Goal: Information Seeking & Learning: Find specific fact

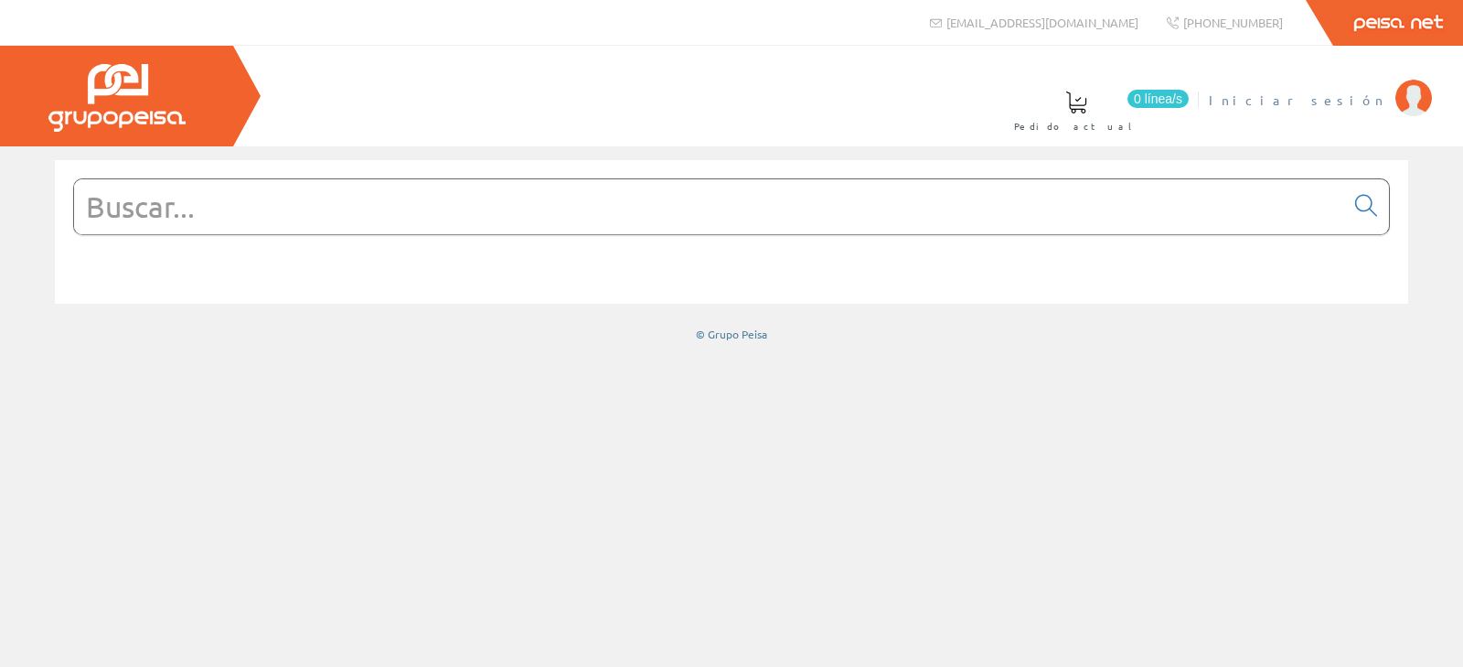
click at [1331, 109] on li "Iniciar sesión" at bounding box center [1319, 111] width 231 height 70
click at [1336, 104] on span "Iniciar sesión" at bounding box center [1297, 100] width 177 height 18
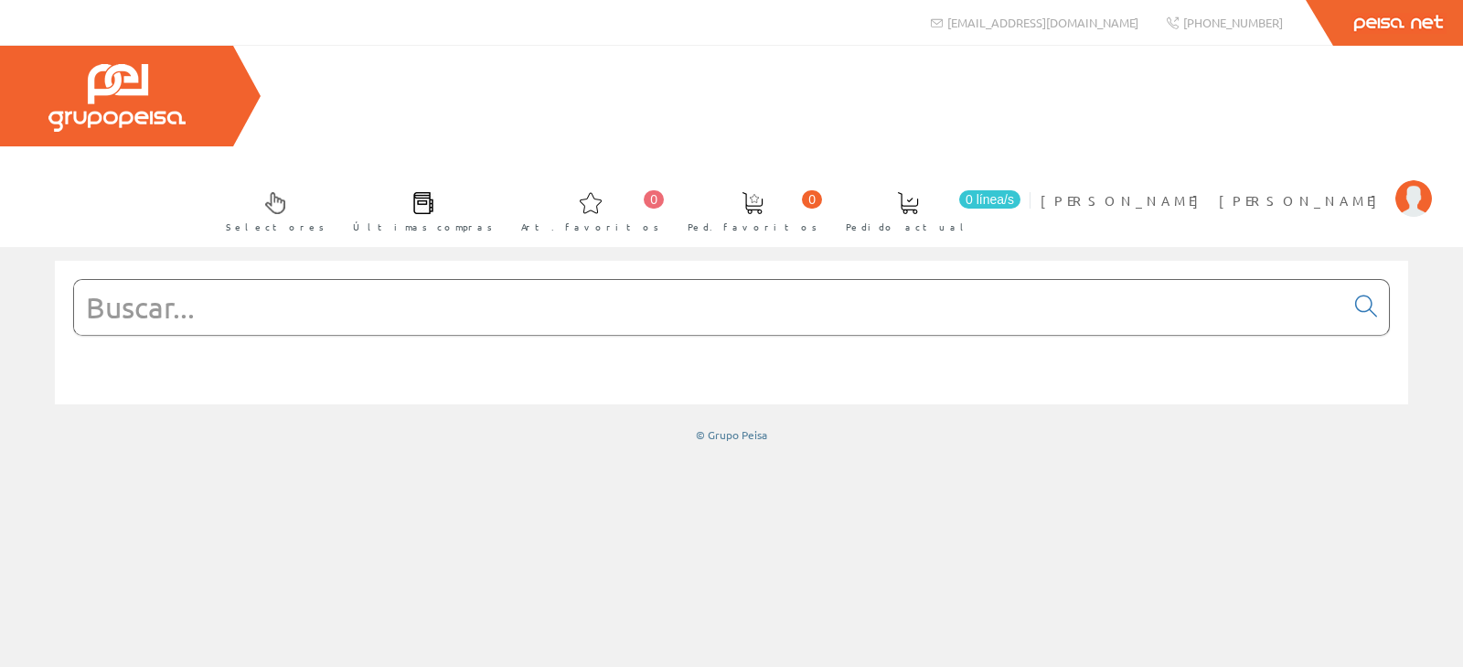
click at [449, 280] on input "text" at bounding box center [709, 307] width 1270 height 55
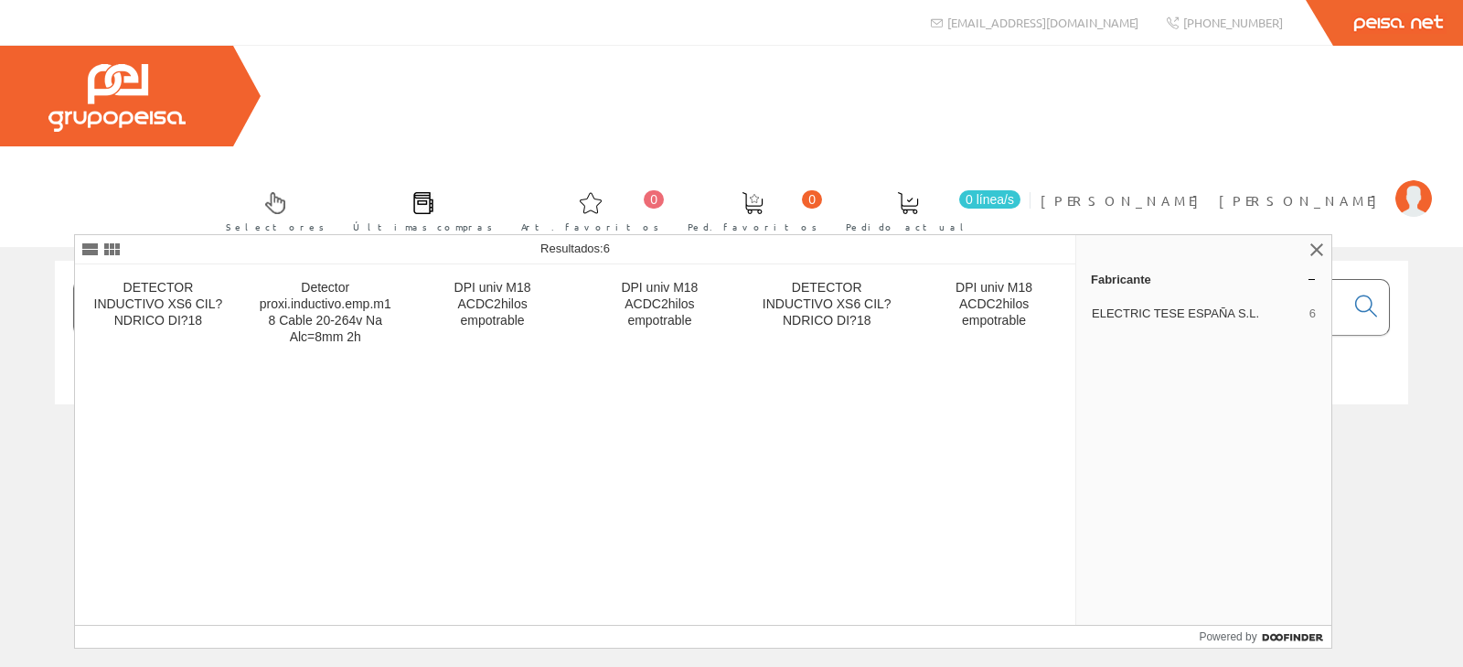
type input "XS618B1MAL5"
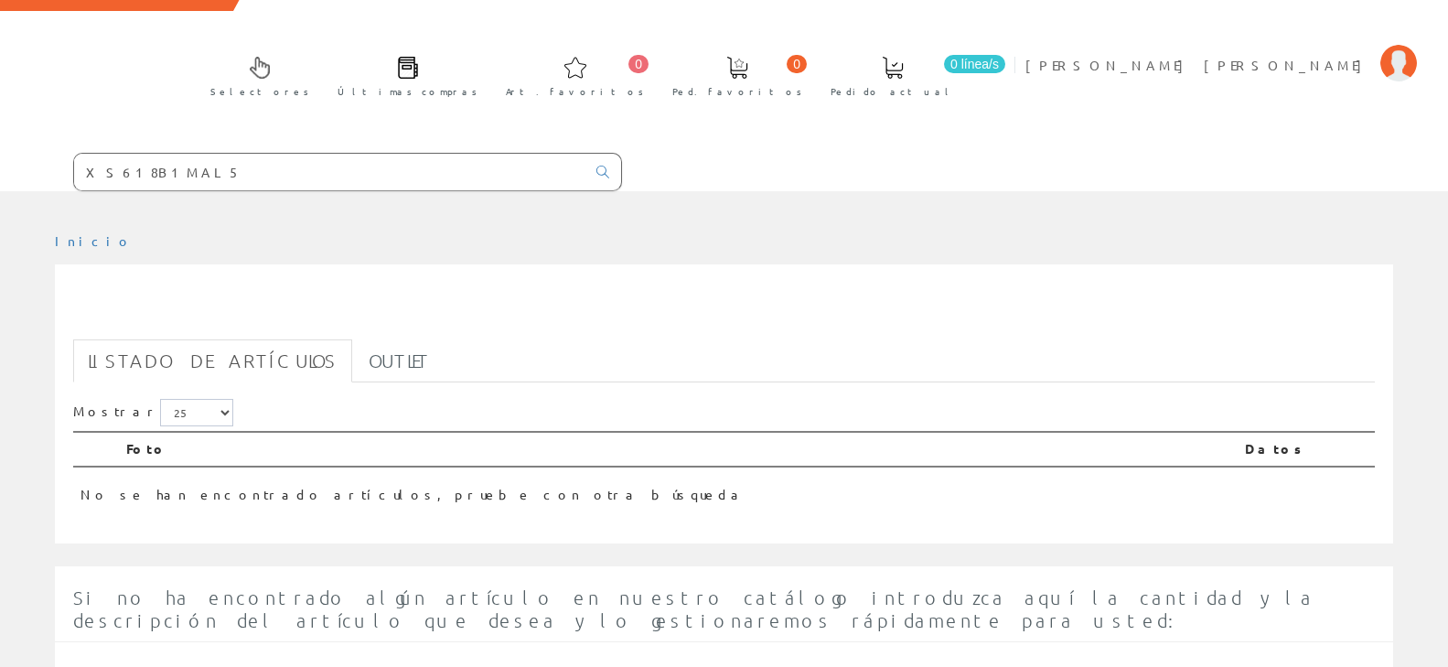
scroll to position [42, 0]
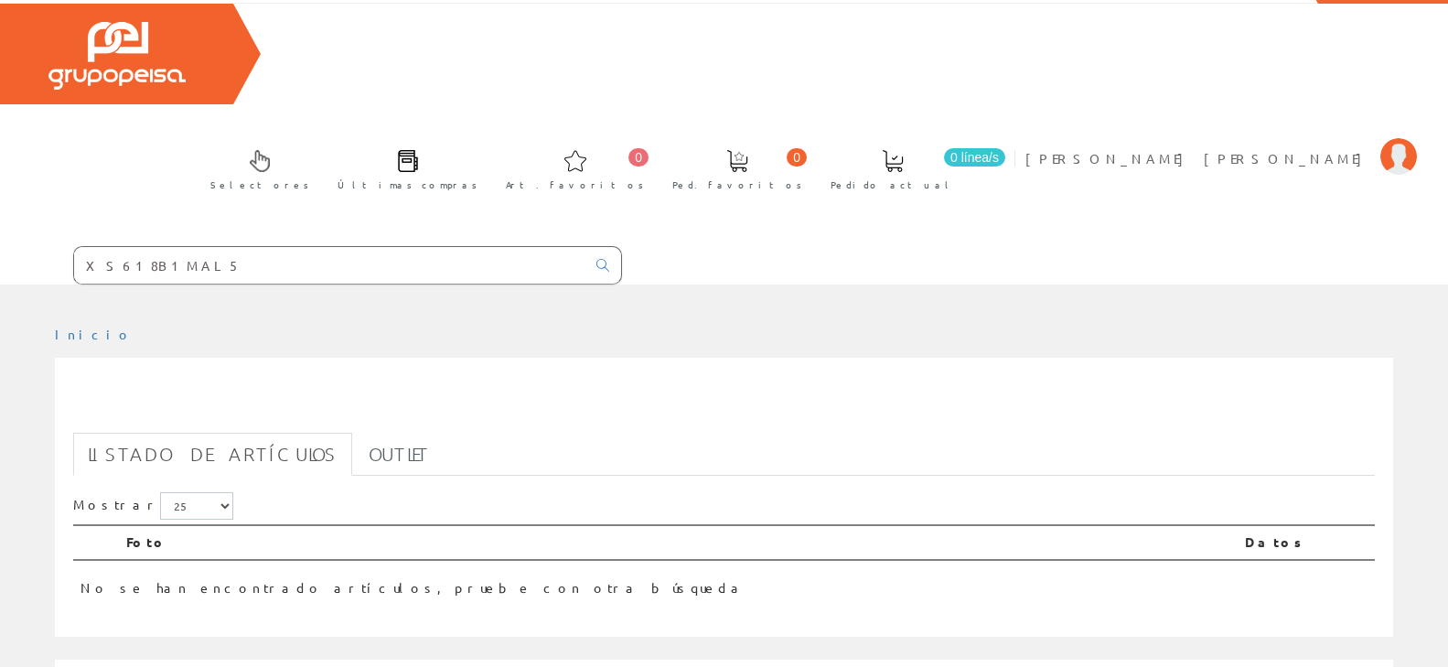
click at [213, 247] on input "XS618B1MAL5" at bounding box center [329, 265] width 511 height 37
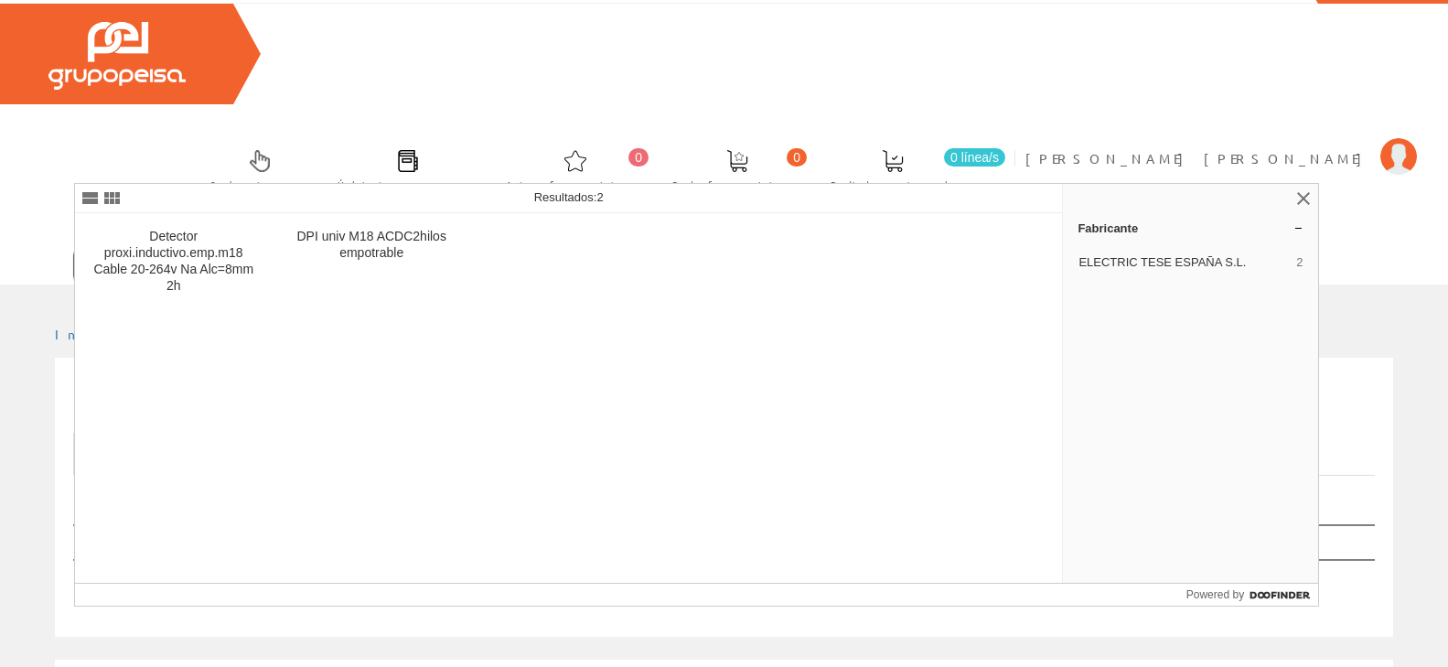
type input "XS618B1MAL2"
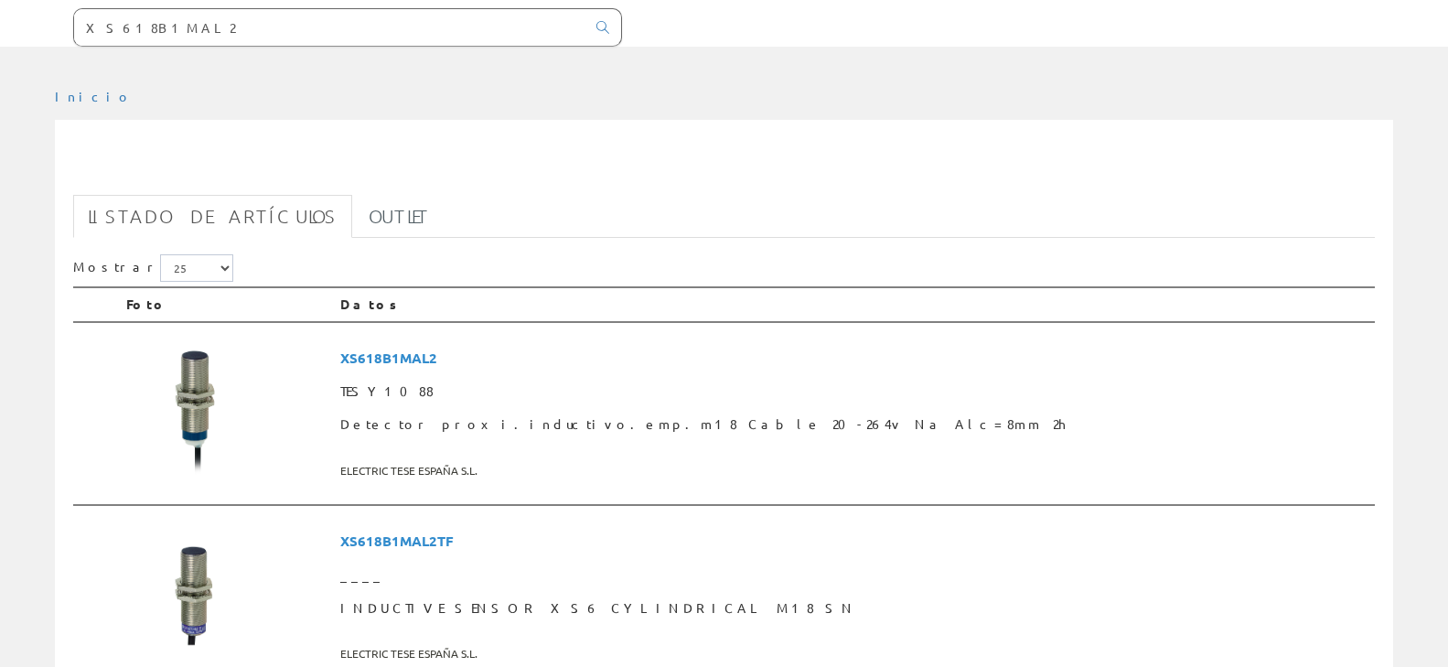
scroll to position [373, 0]
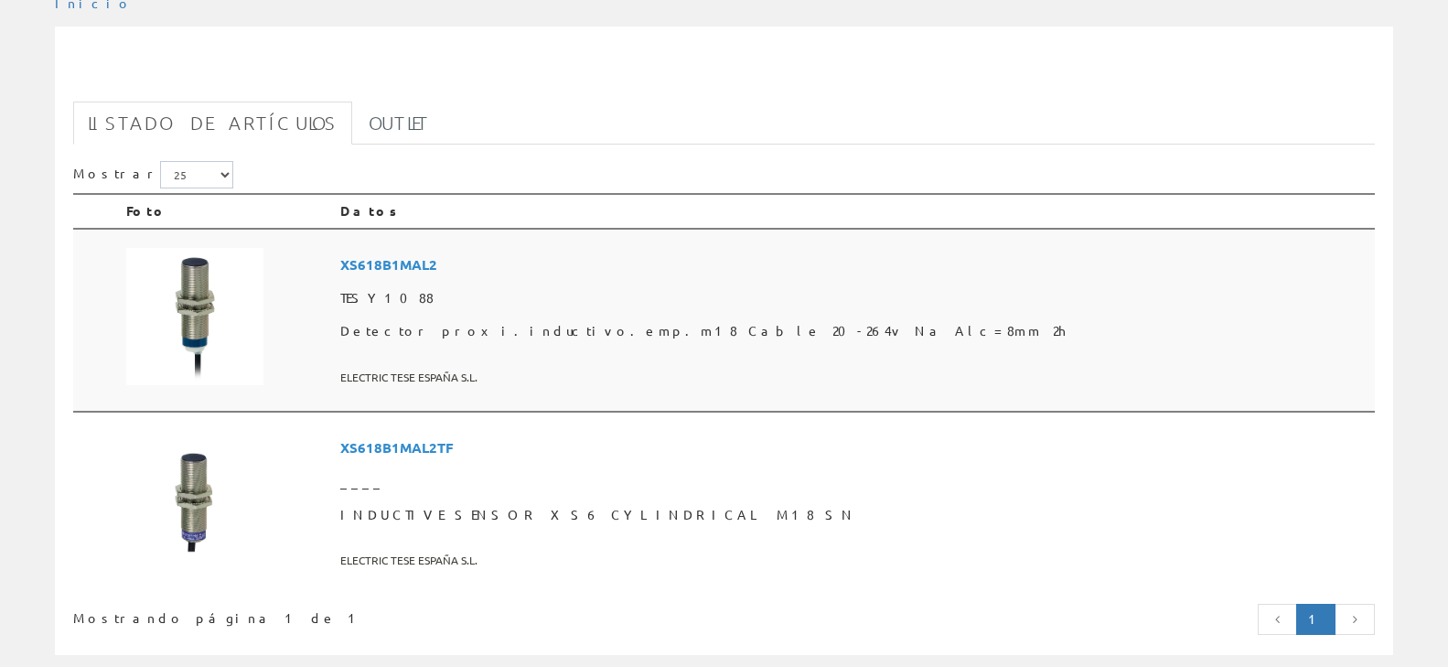
click at [514, 248] on span "XS618B1MAL2" at bounding box center [853, 265] width 1027 height 34
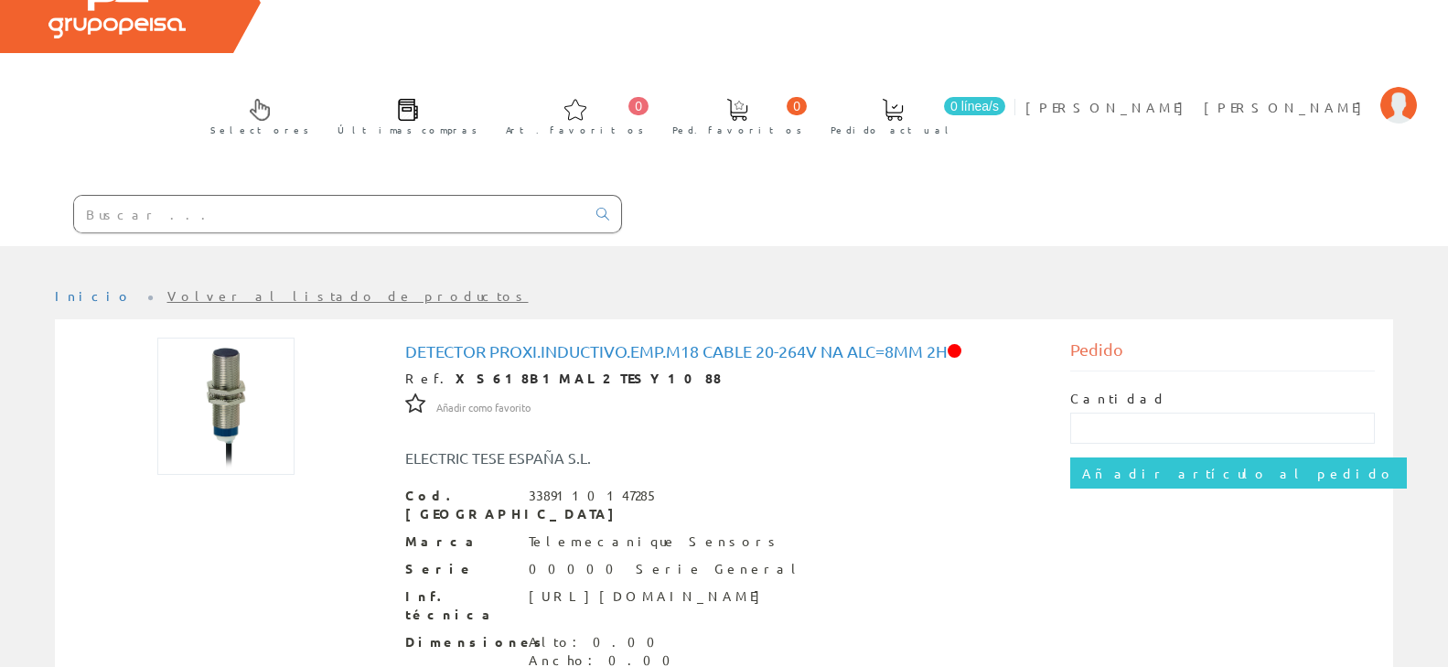
scroll to position [284, 0]
